Goal: Task Accomplishment & Management: Manage account settings

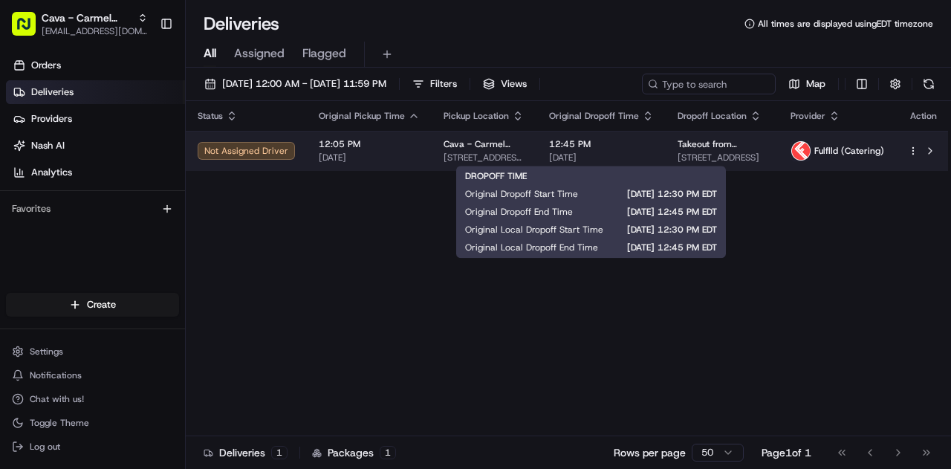
click at [645, 160] on span "[DATE]" at bounding box center [601, 158] width 105 height 12
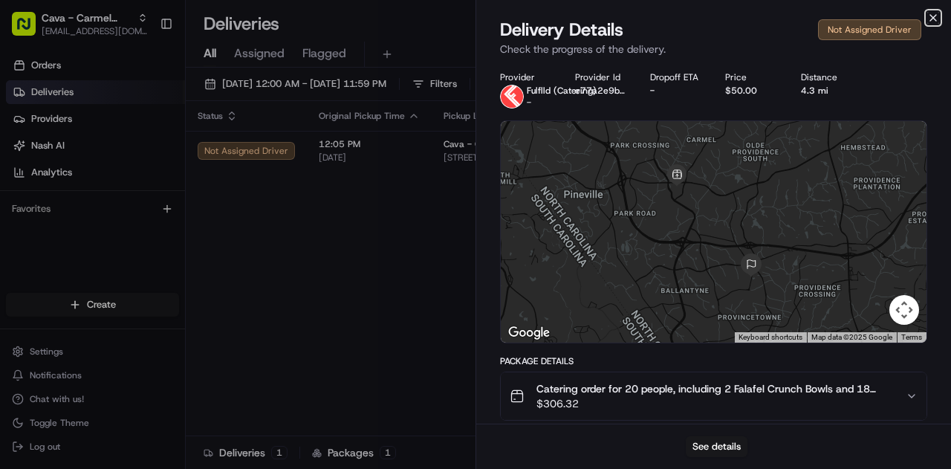
click at [931, 18] on icon "button" at bounding box center [933, 18] width 12 height 12
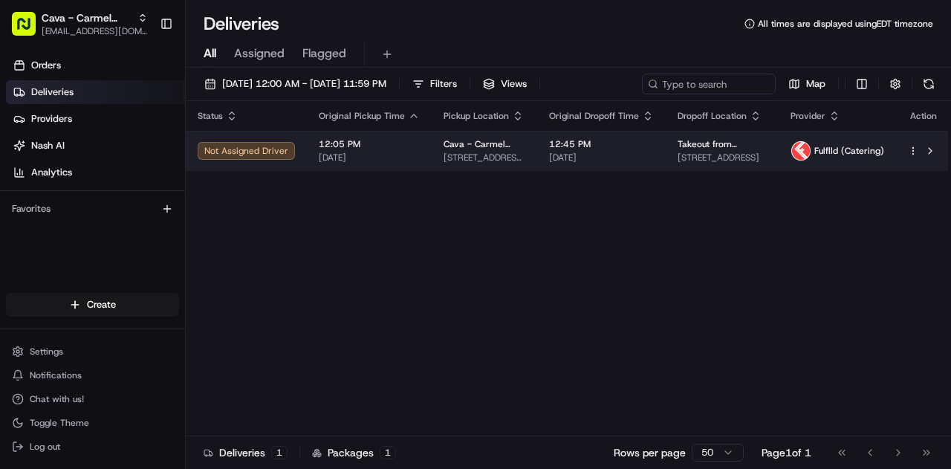
click at [906, 149] on html "Cava - Carmel Commons carmelcommons@cava.com Toggle Sidebar Orders Deliveries P…" at bounding box center [475, 234] width 951 height 469
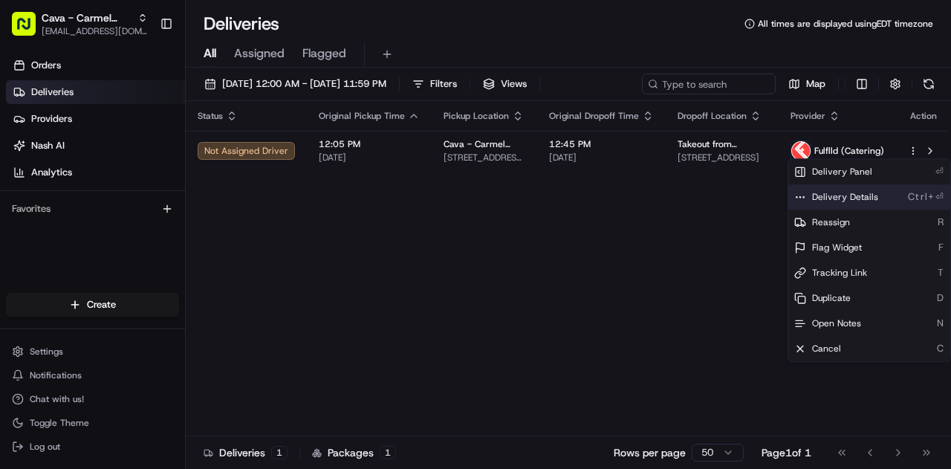
click at [852, 197] on span "Delivery Details" at bounding box center [845, 197] width 66 height 12
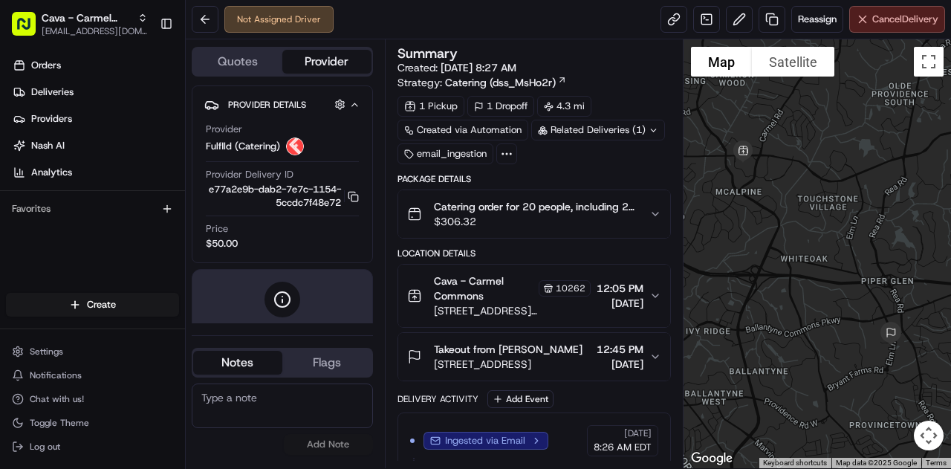
click at [873, 17] on span "Cancel Delivery" at bounding box center [905, 19] width 66 height 13
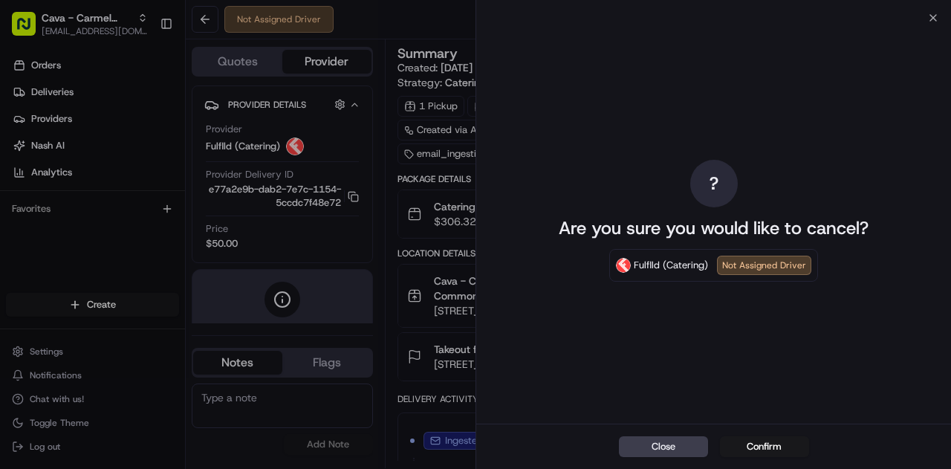
click at [933, 22] on div "? Are you sure you would like to cancel? Fulflld (Catering) Not Assigned Driver" at bounding box center [713, 220] width 475 height 405
click at [928, 18] on div "? Are you sure you would like to cancel? Fulflld (Catering) Not Assigned Driver" at bounding box center [713, 220] width 475 height 405
click at [934, 14] on icon "button" at bounding box center [933, 18] width 12 height 12
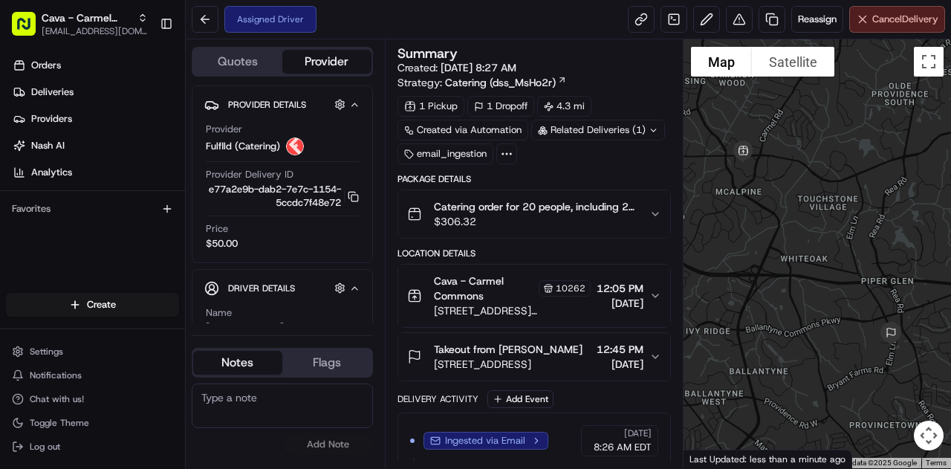
click at [888, 20] on span "Cancel Delivery" at bounding box center [905, 19] width 66 height 13
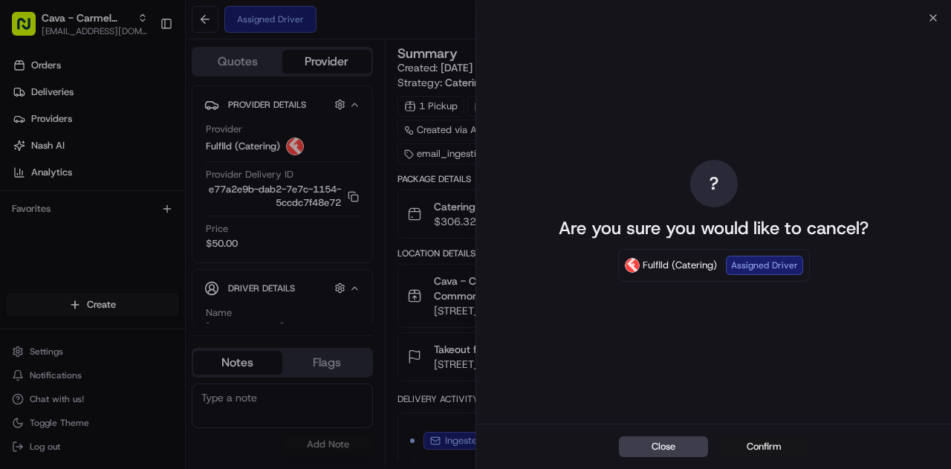
click at [750, 443] on button "Confirm" at bounding box center [764, 446] width 89 height 21
